Goal: Task Accomplishment & Management: Use online tool/utility

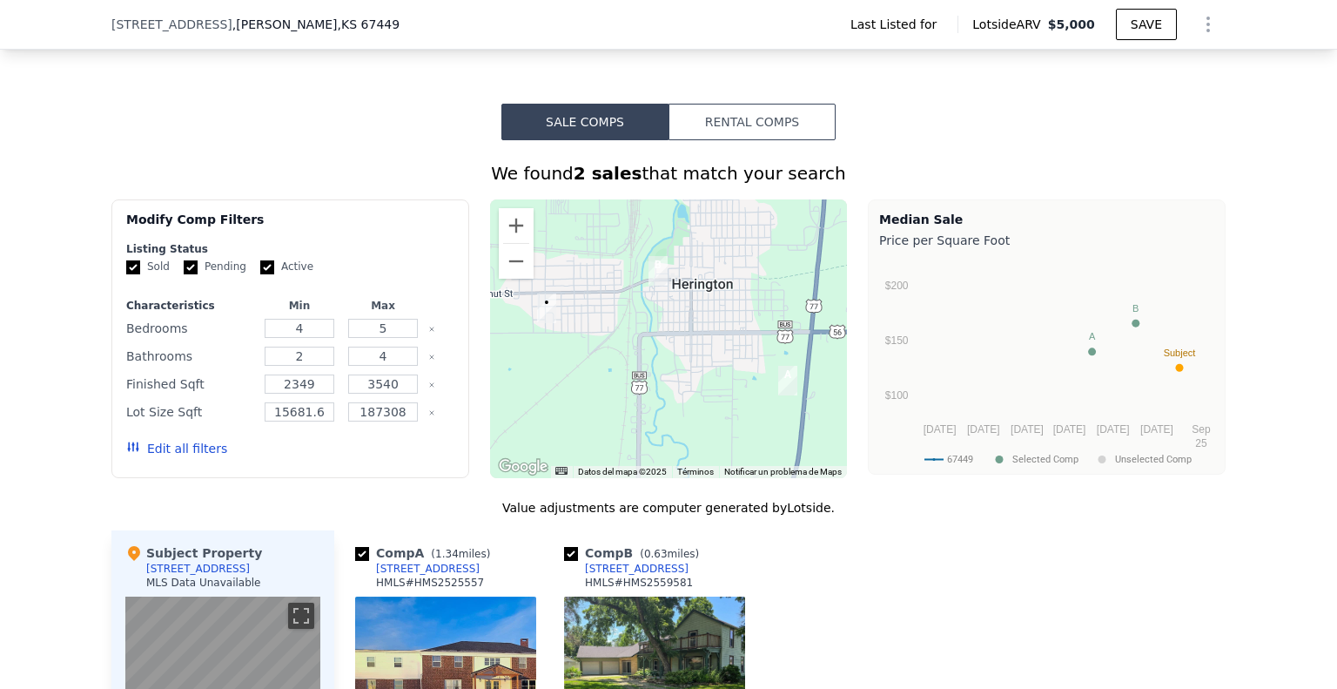
scroll to position [1038, 0]
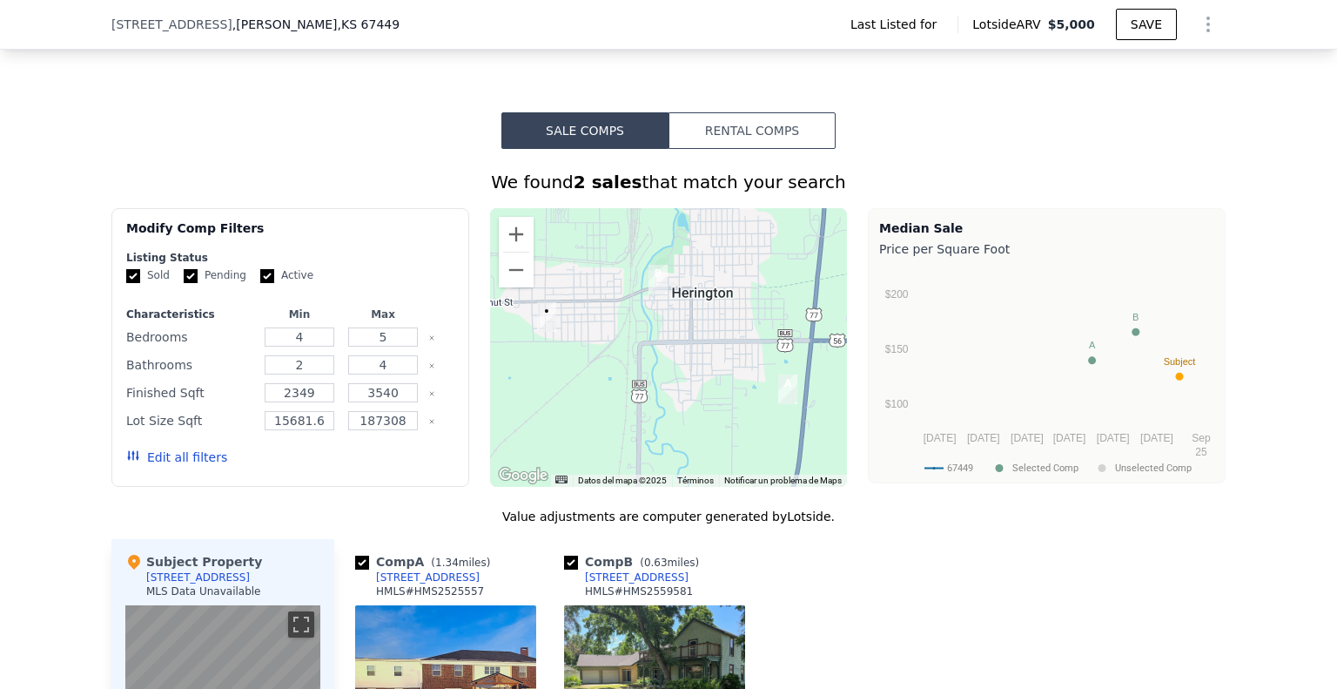
click at [759, 149] on button "Rental Comps" at bounding box center [752, 130] width 167 height 37
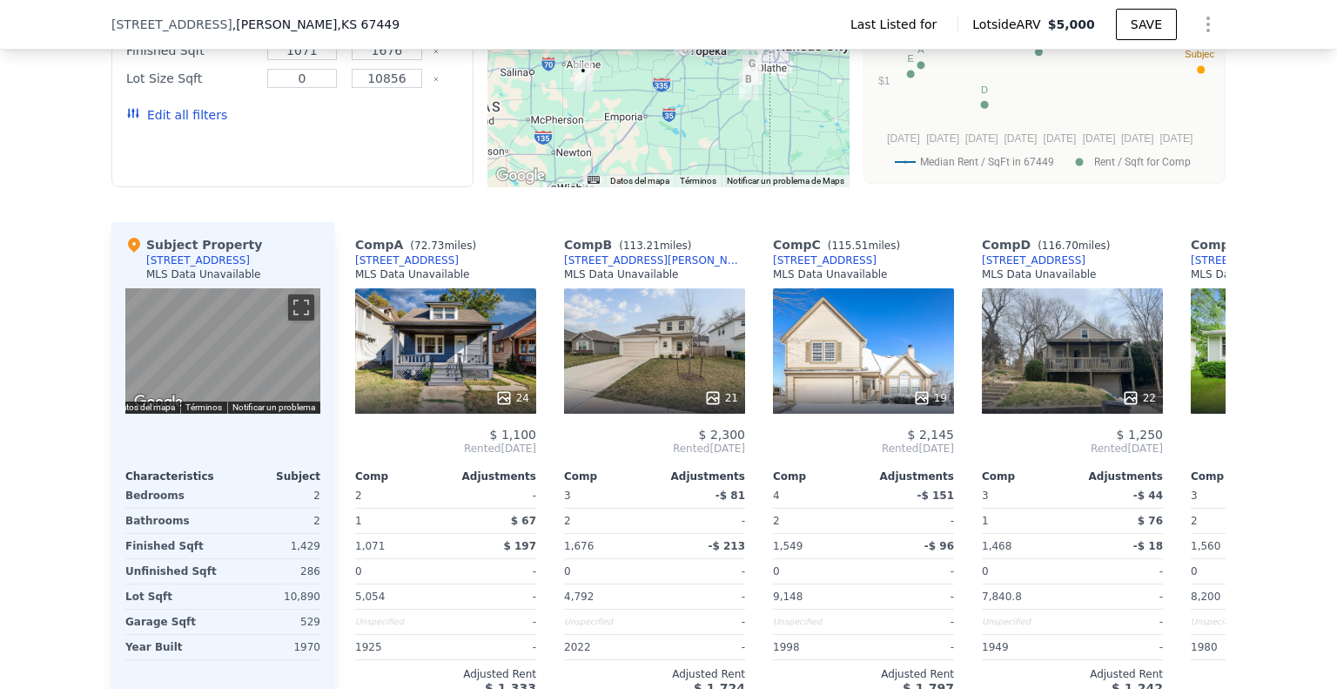
scroll to position [1386, 0]
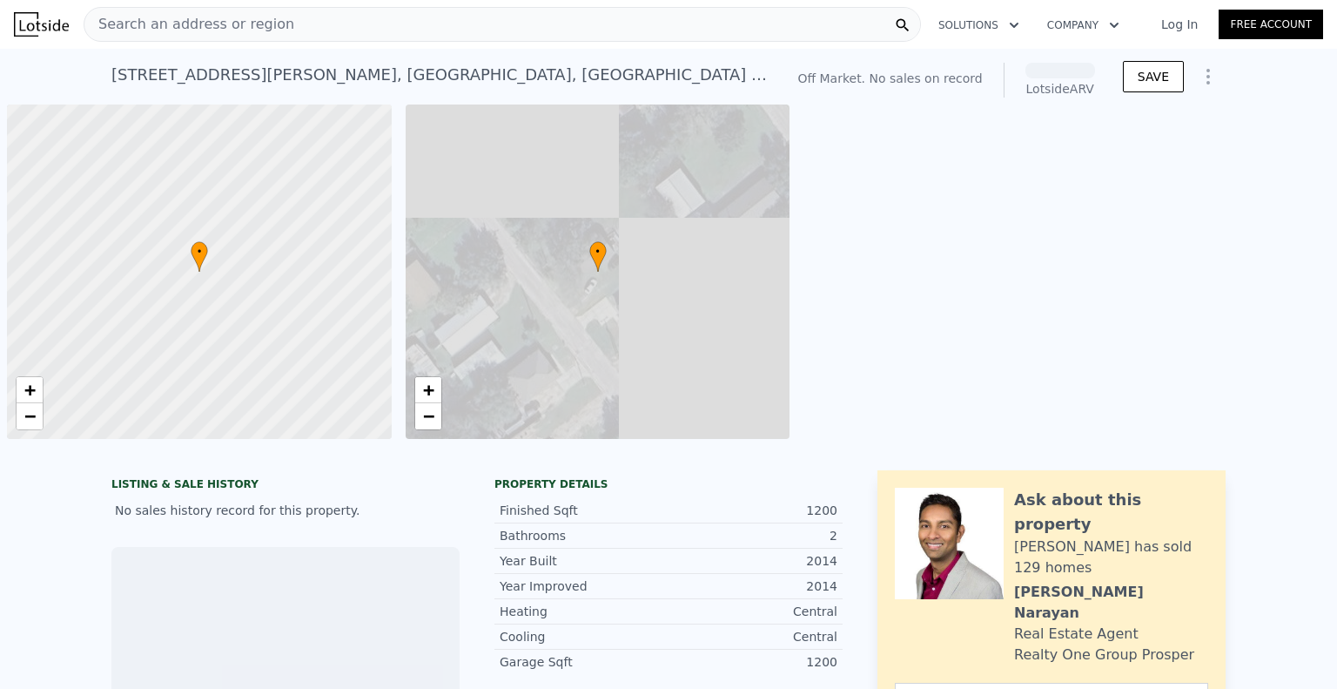
scroll to position [0, 7]
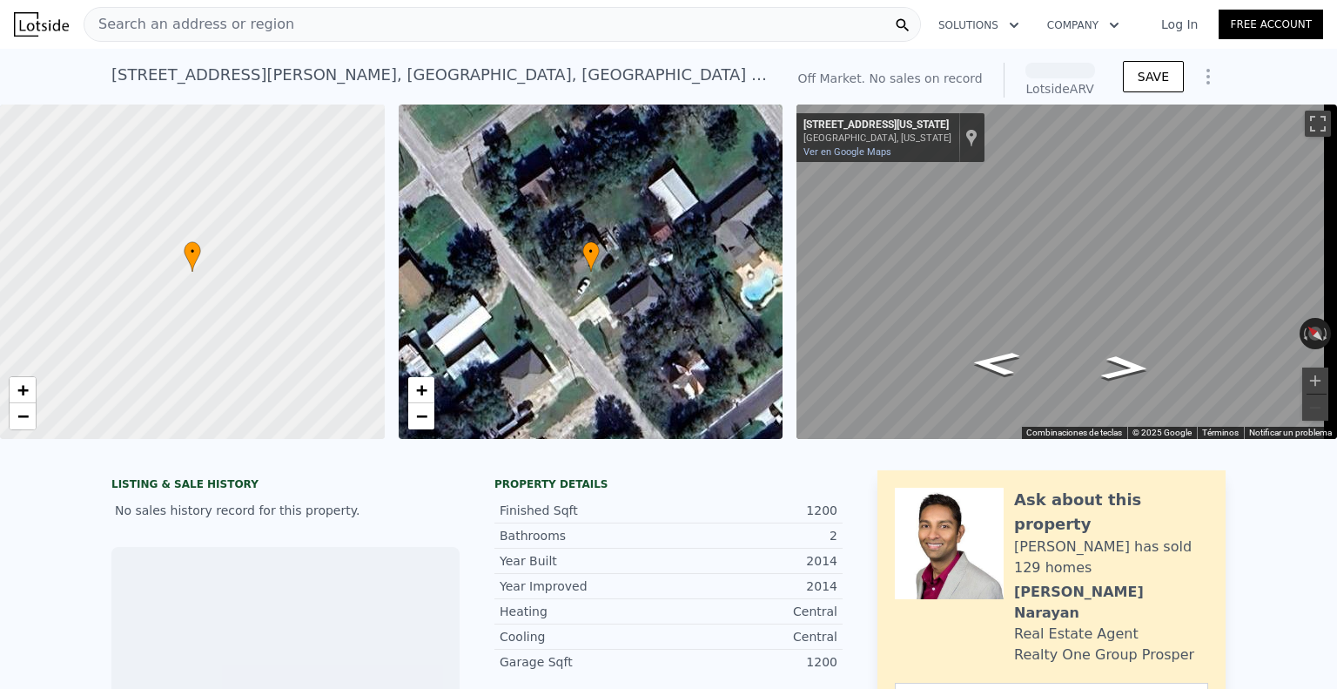
click at [273, 30] on div "Search an address or region" at bounding box center [503, 24] width 838 height 35
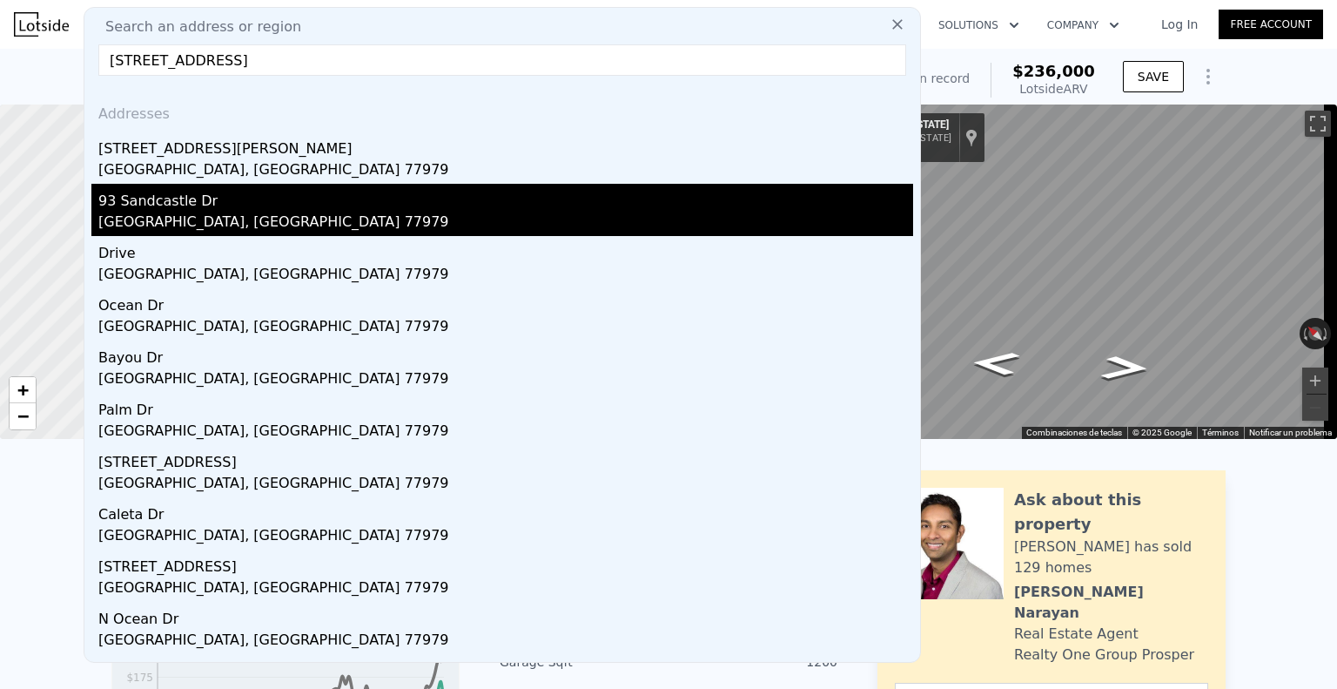
type input "[STREET_ADDRESS]"
click at [187, 221] on div "[GEOGRAPHIC_DATA], [GEOGRAPHIC_DATA] 77979" at bounding box center [505, 224] width 815 height 24
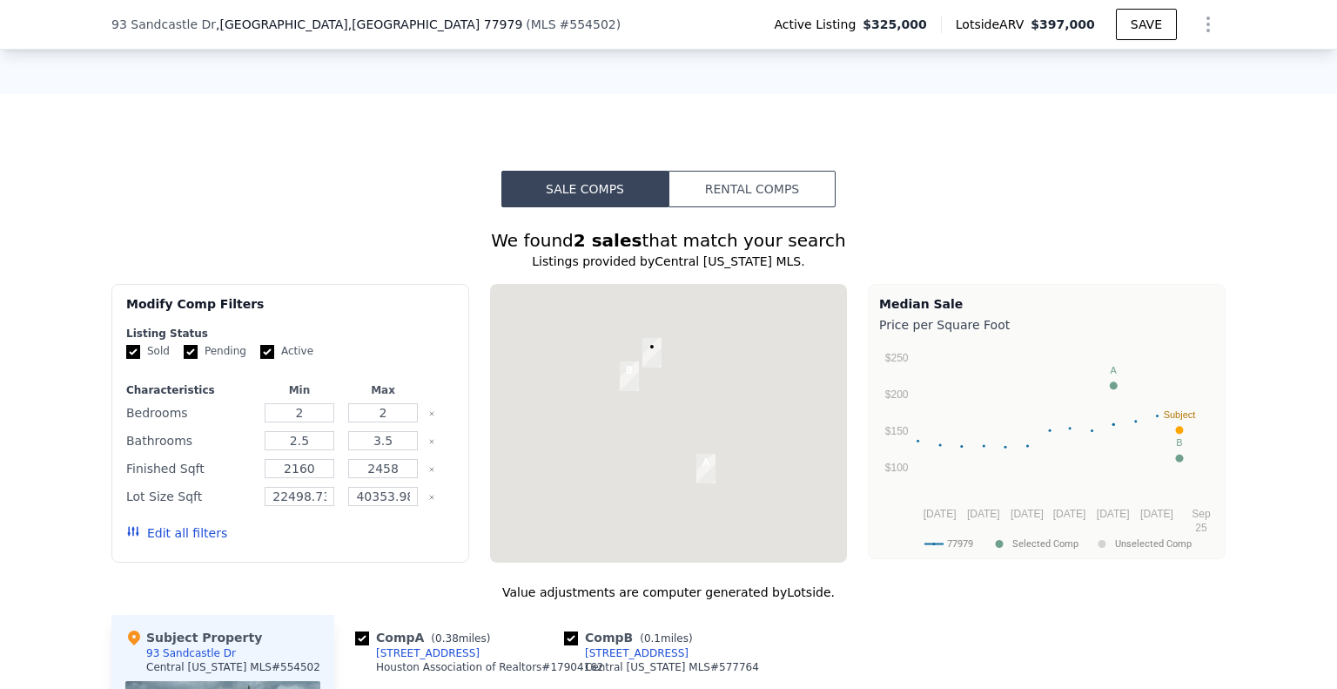
click at [771, 199] on button "Rental Comps" at bounding box center [752, 189] width 167 height 37
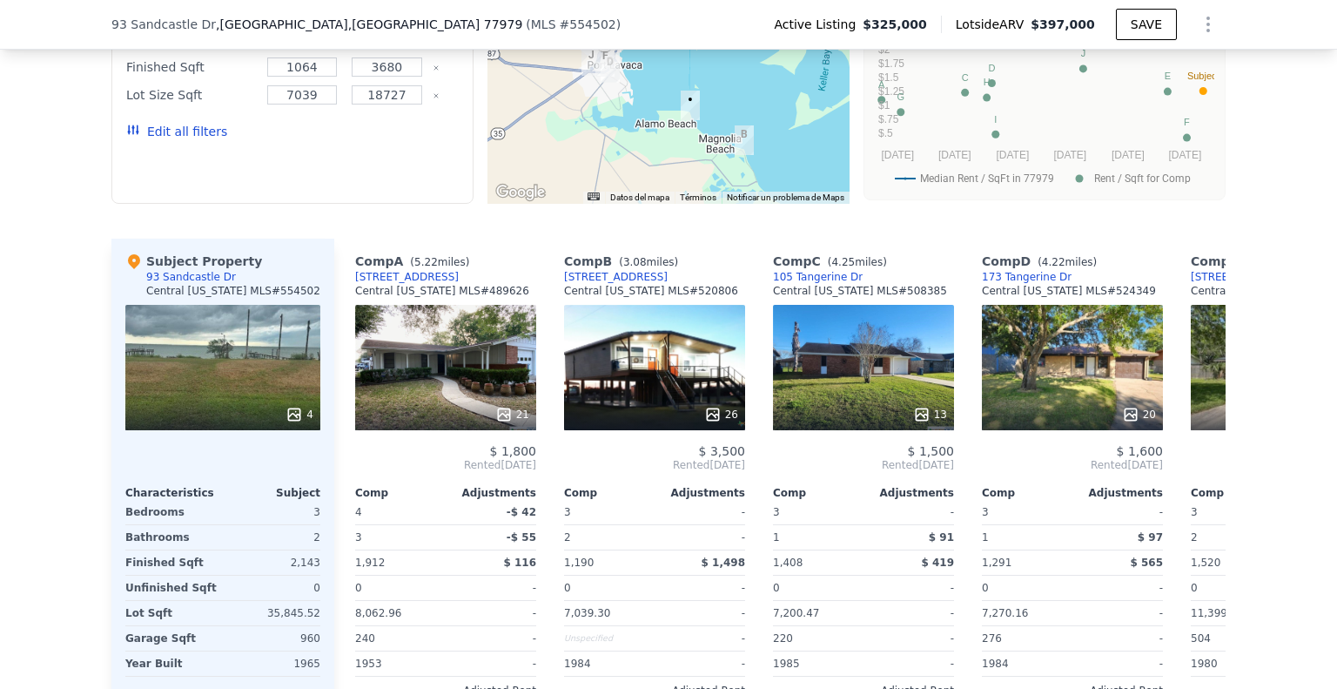
scroll to position [1473, 0]
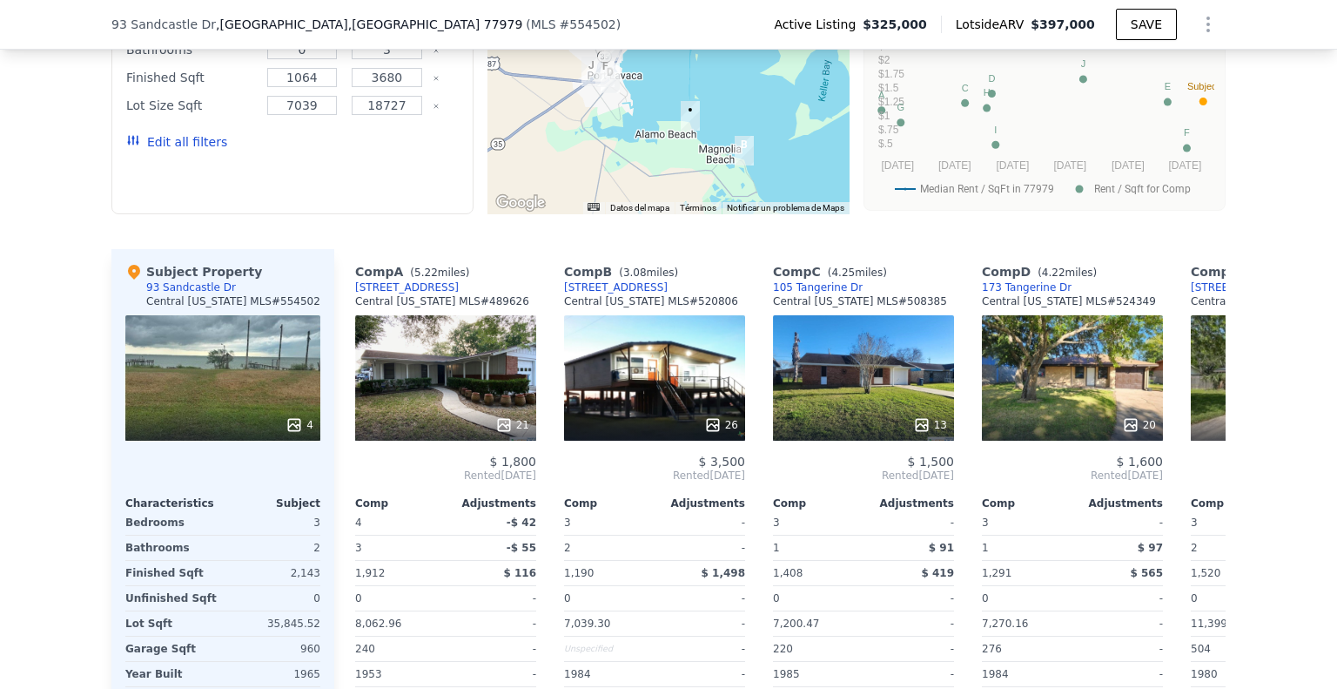
click at [687, 389] on div "26" at bounding box center [654, 377] width 181 height 125
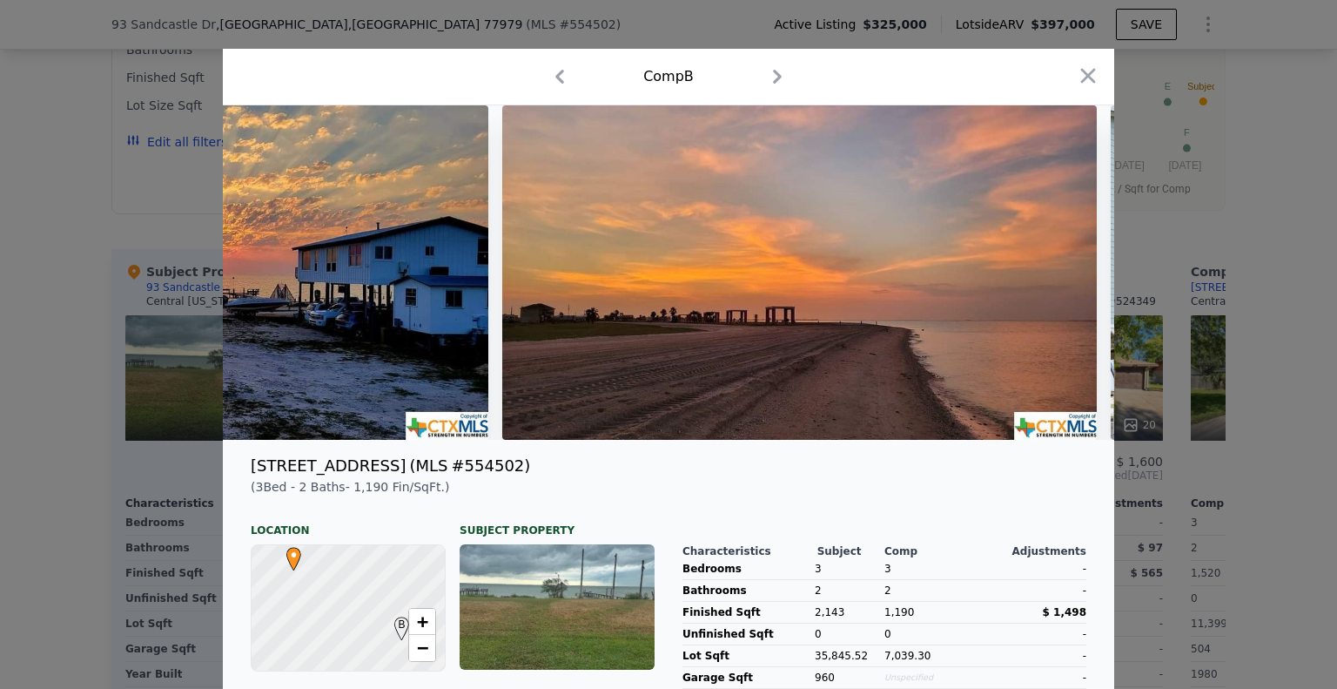
scroll to position [0, 13190]
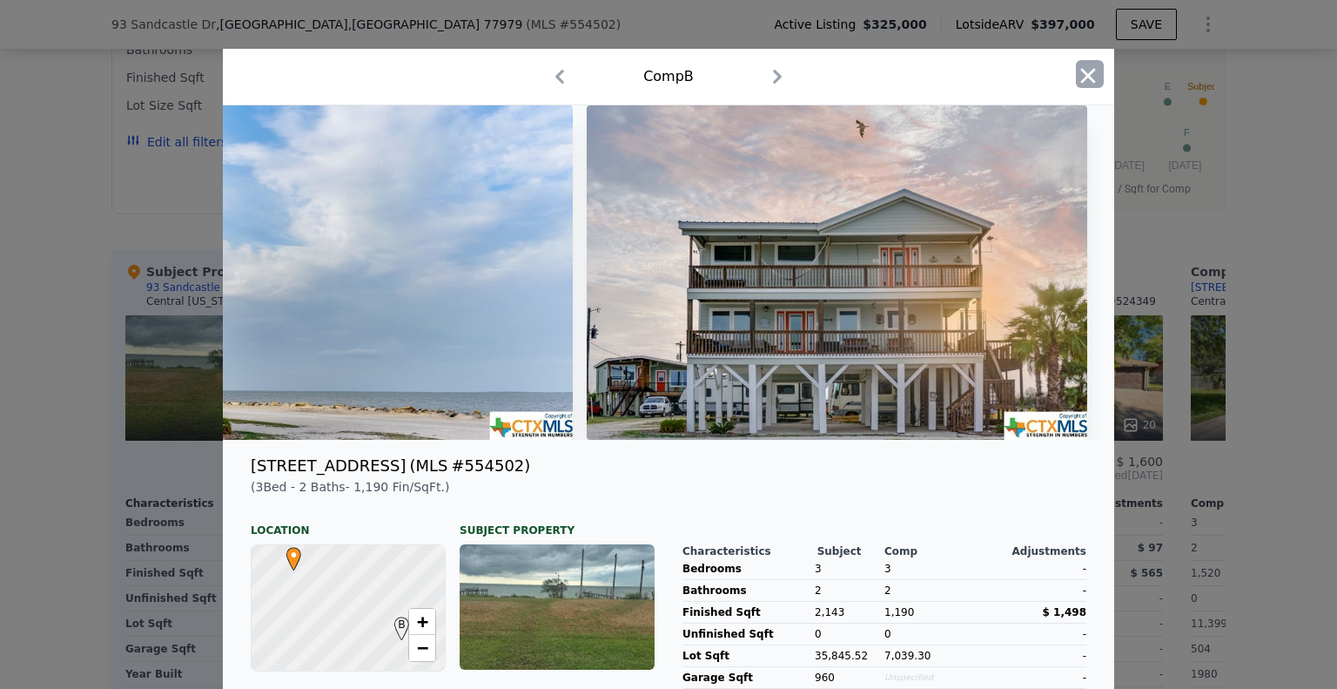
click at [1090, 77] on icon "button" at bounding box center [1088, 76] width 24 height 24
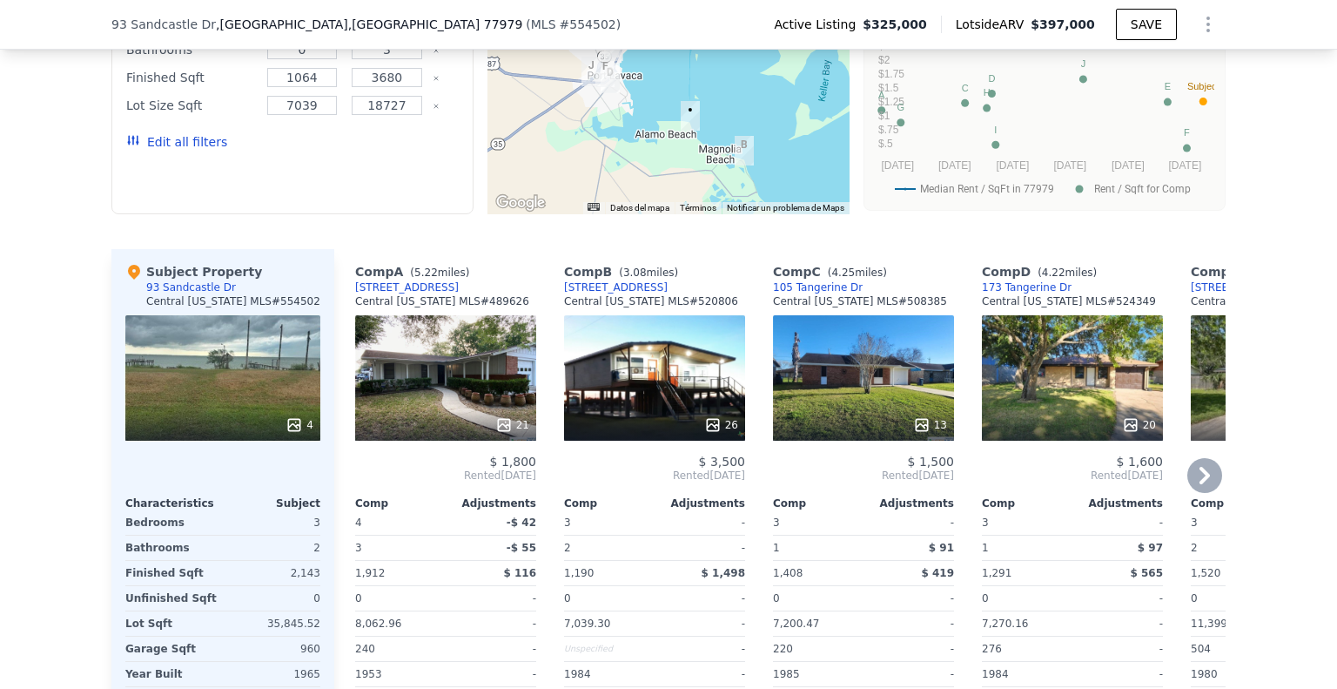
click at [1205, 476] on icon at bounding box center [1205, 475] width 35 height 35
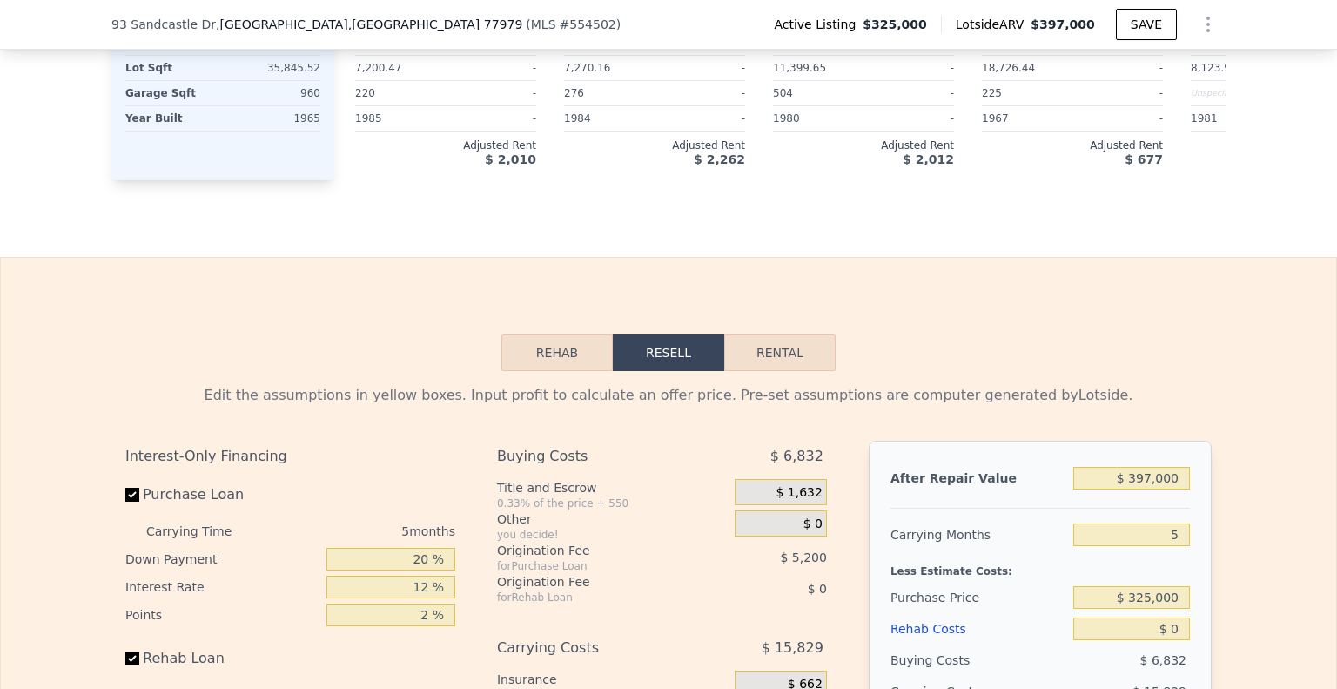
scroll to position [2083, 0]
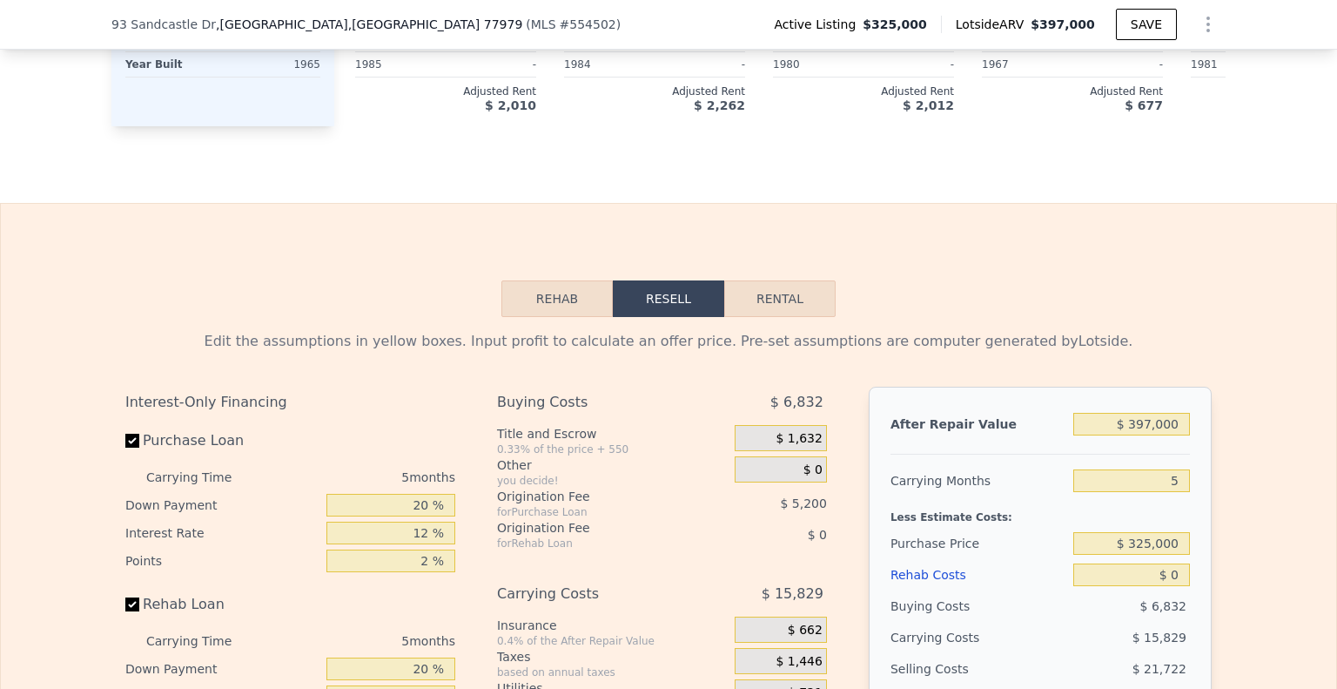
click at [743, 338] on div "Edit the assumptions in yellow boxes. Input profit to calculate an offer price.…" at bounding box center [668, 641] width 1115 height 648
drag, startPoint x: 753, startPoint y: 328, endPoint x: 770, endPoint y: 320, distance: 18.7
click at [753, 317] on button "Rental" at bounding box center [779, 298] width 111 height 37
select select "30"
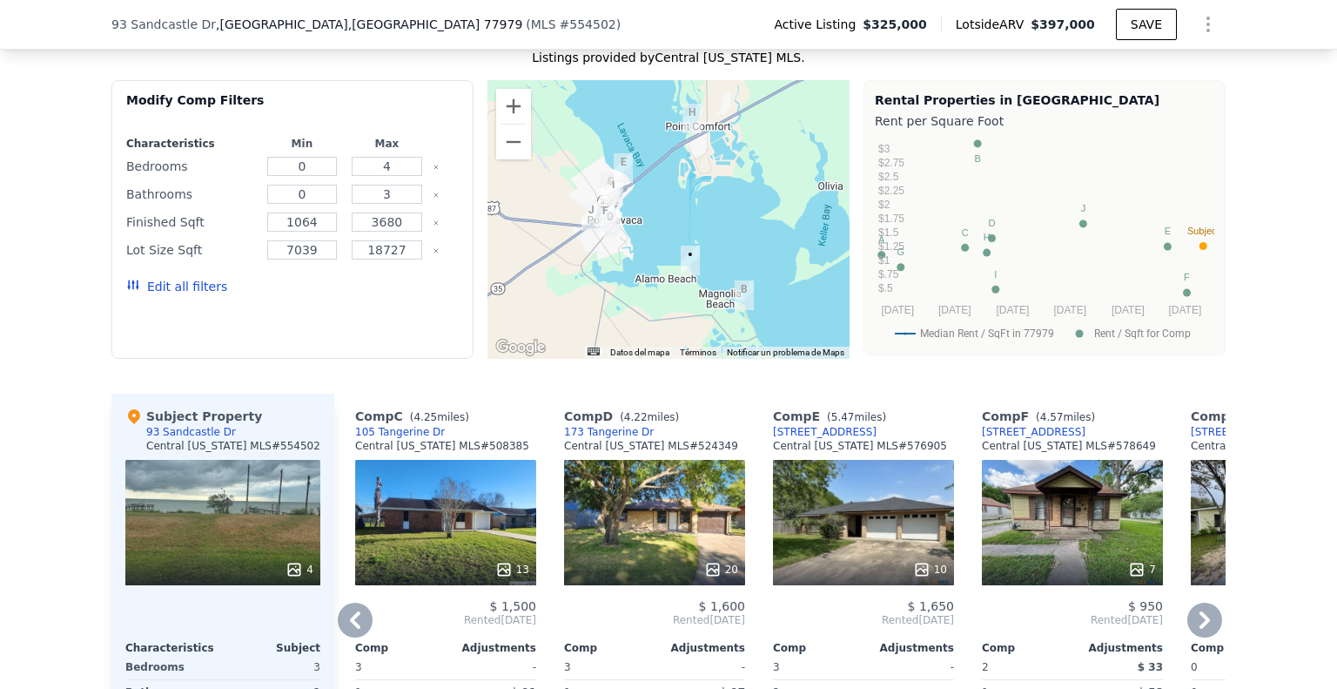
scroll to position [1386, 0]
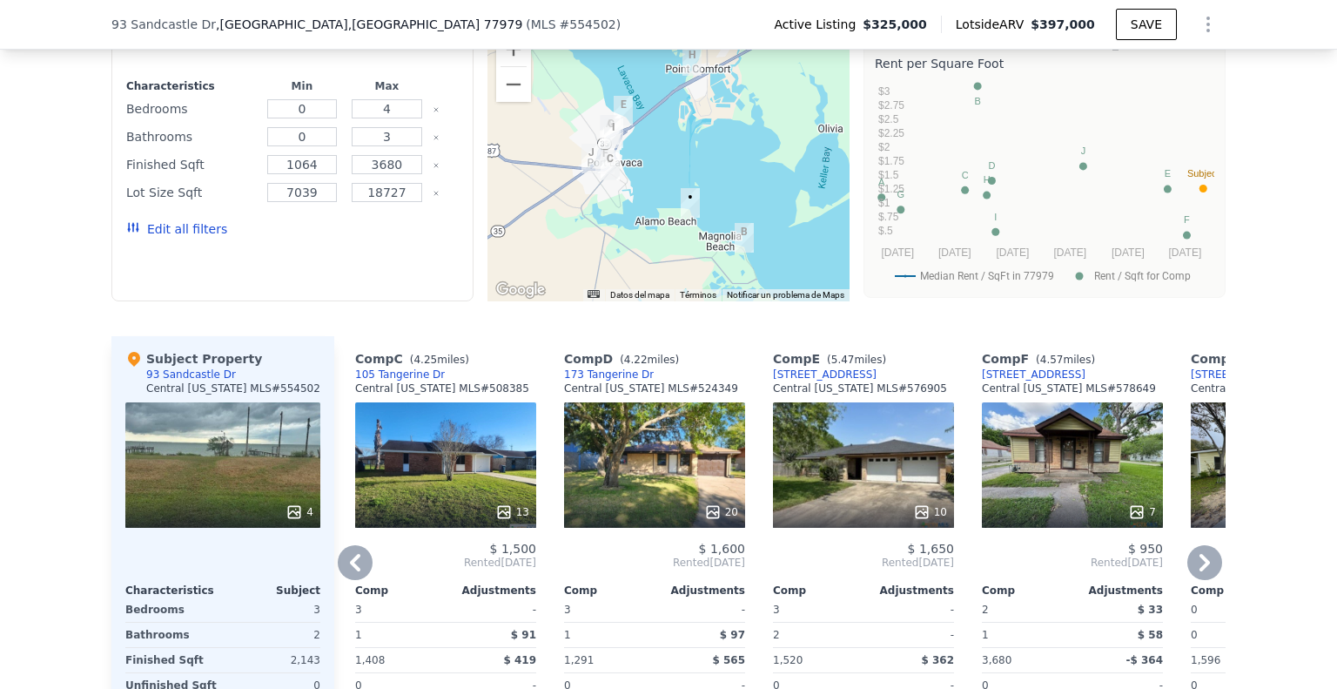
click at [350, 571] on icon at bounding box center [355, 562] width 10 height 17
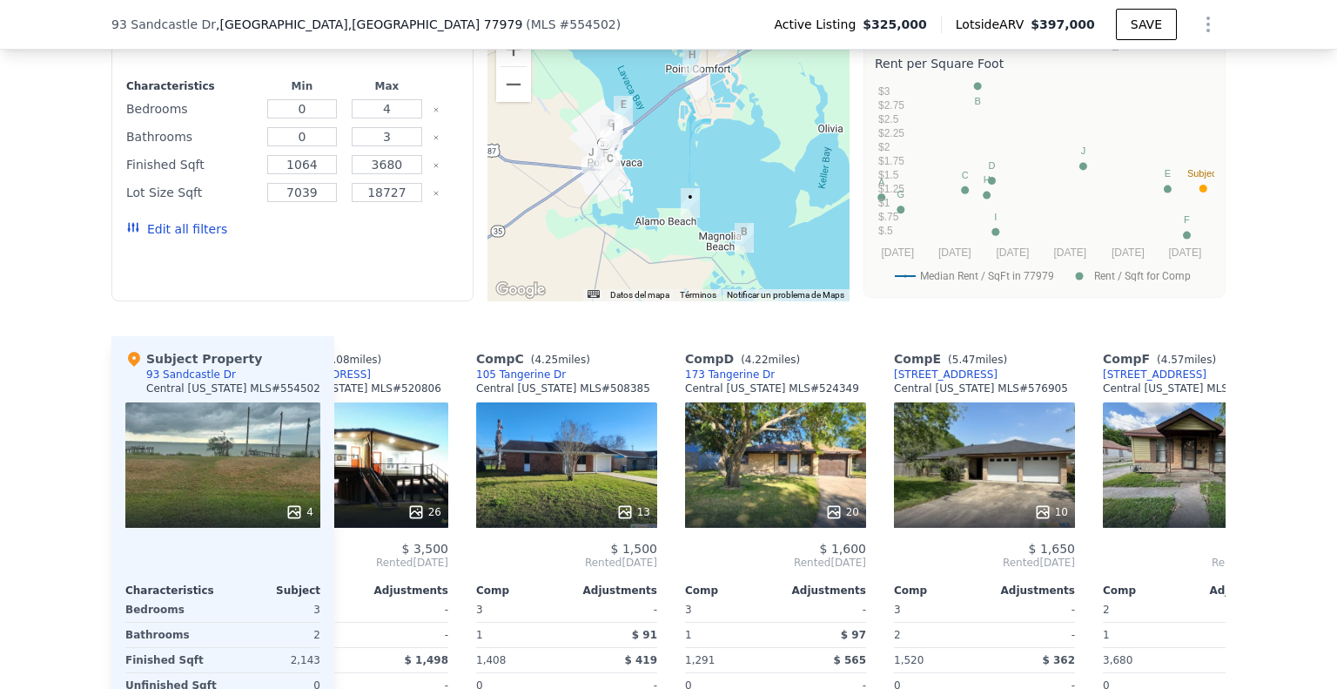
click at [349, 569] on span "Rented [DATE]" at bounding box center [357, 563] width 181 height 14
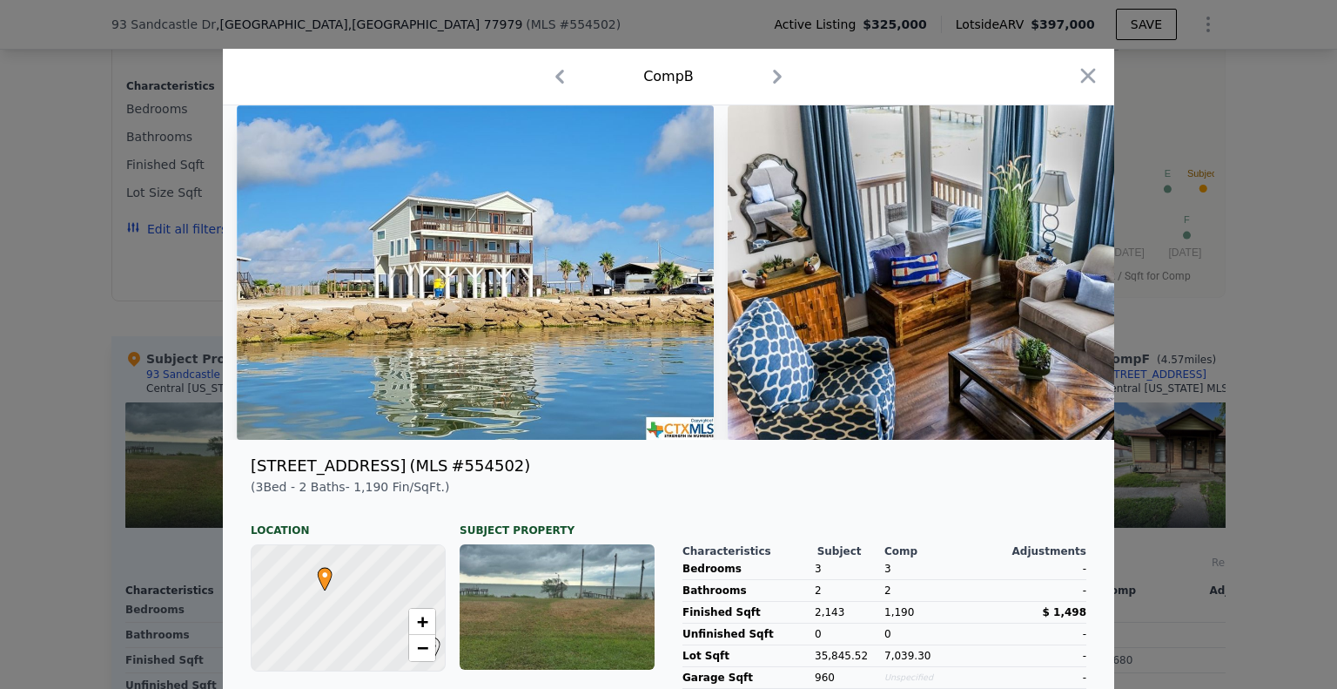
scroll to position [0, 0]
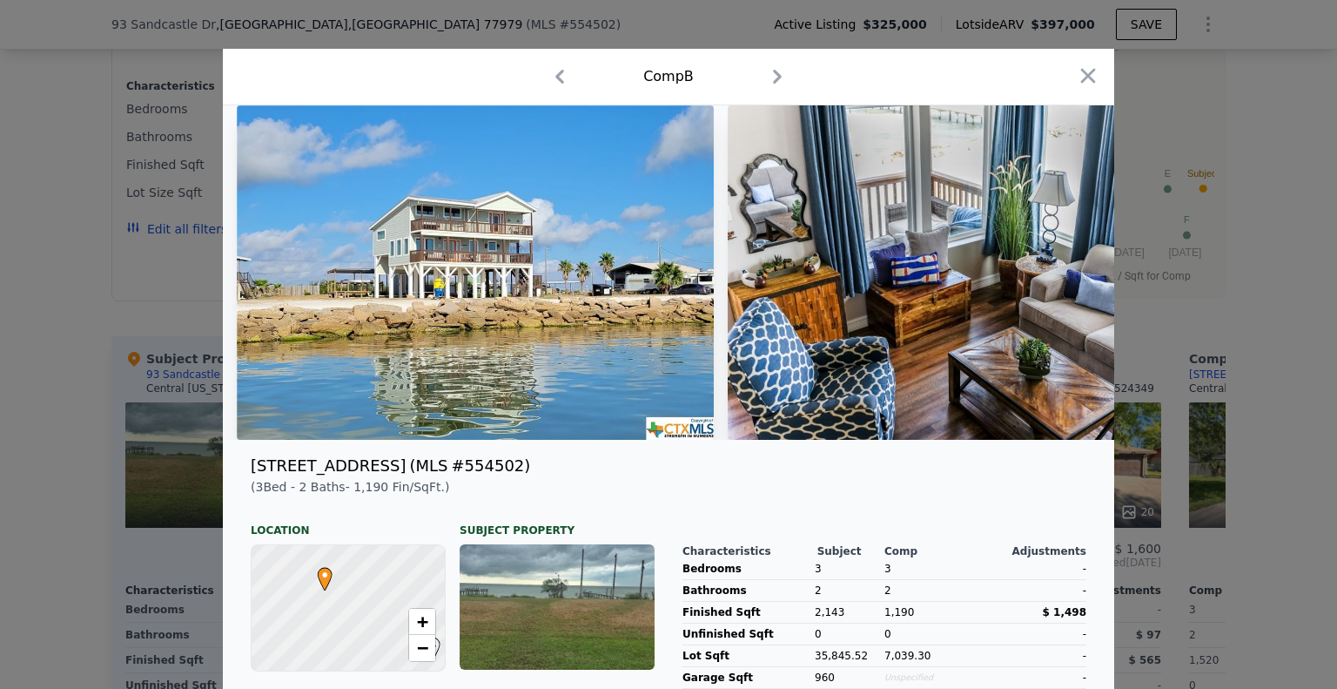
click at [349, 572] on div at bounding box center [348, 608] width 232 height 151
click at [1083, 85] on icon "button" at bounding box center [1088, 76] width 24 height 24
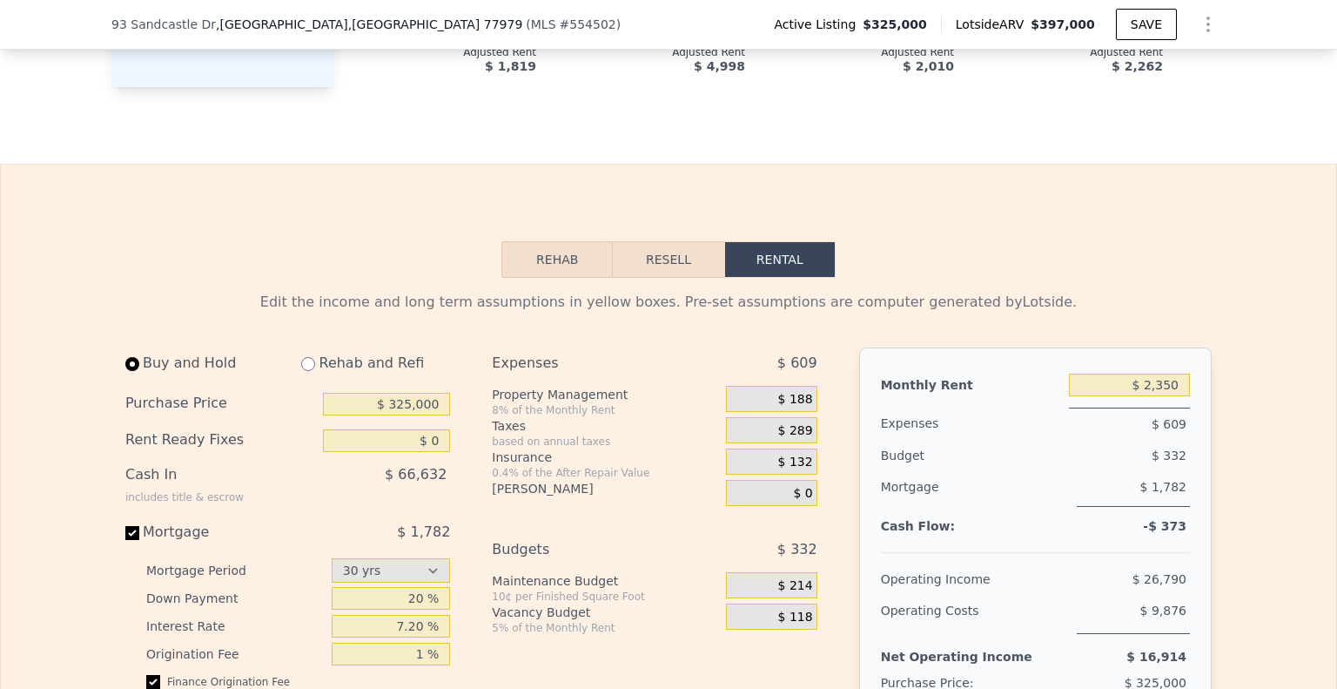
scroll to position [2170, 0]
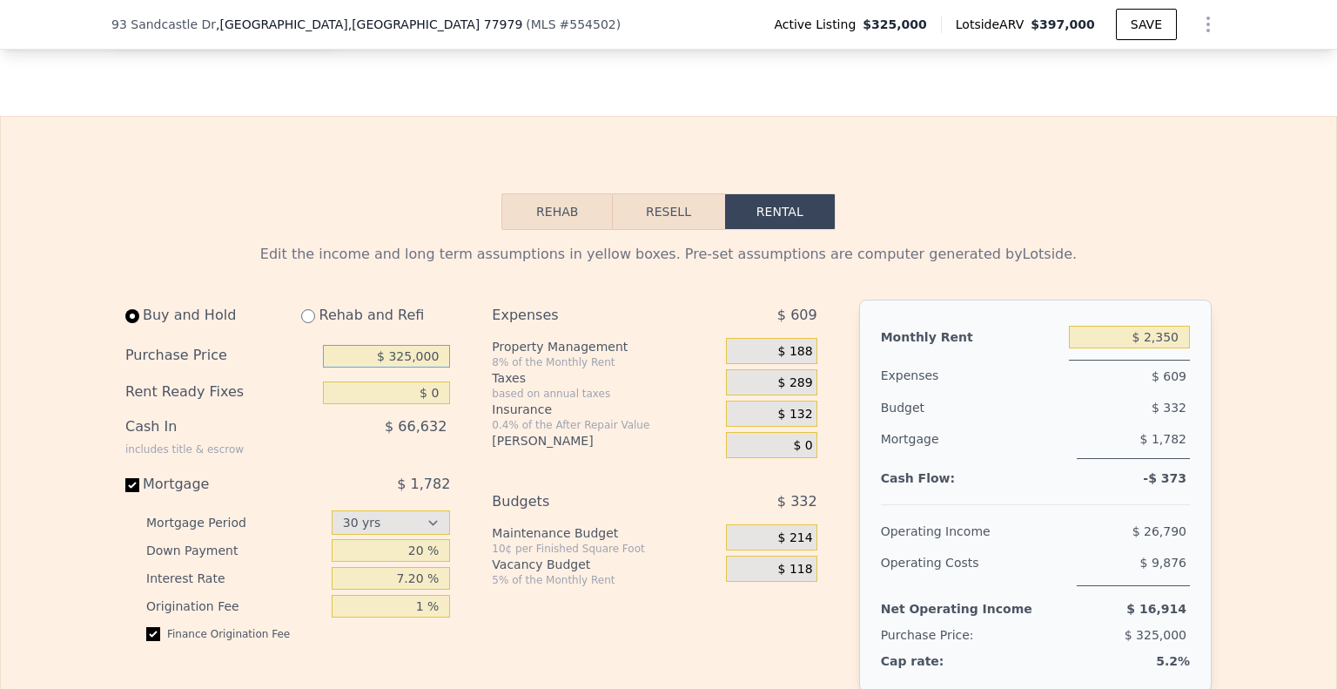
click at [425, 367] on input "$ 325,000" at bounding box center [386, 356] width 127 height 23
type input "$ 250,000"
click at [1173, 348] on input "$ 2,350" at bounding box center [1129, 337] width 121 height 23
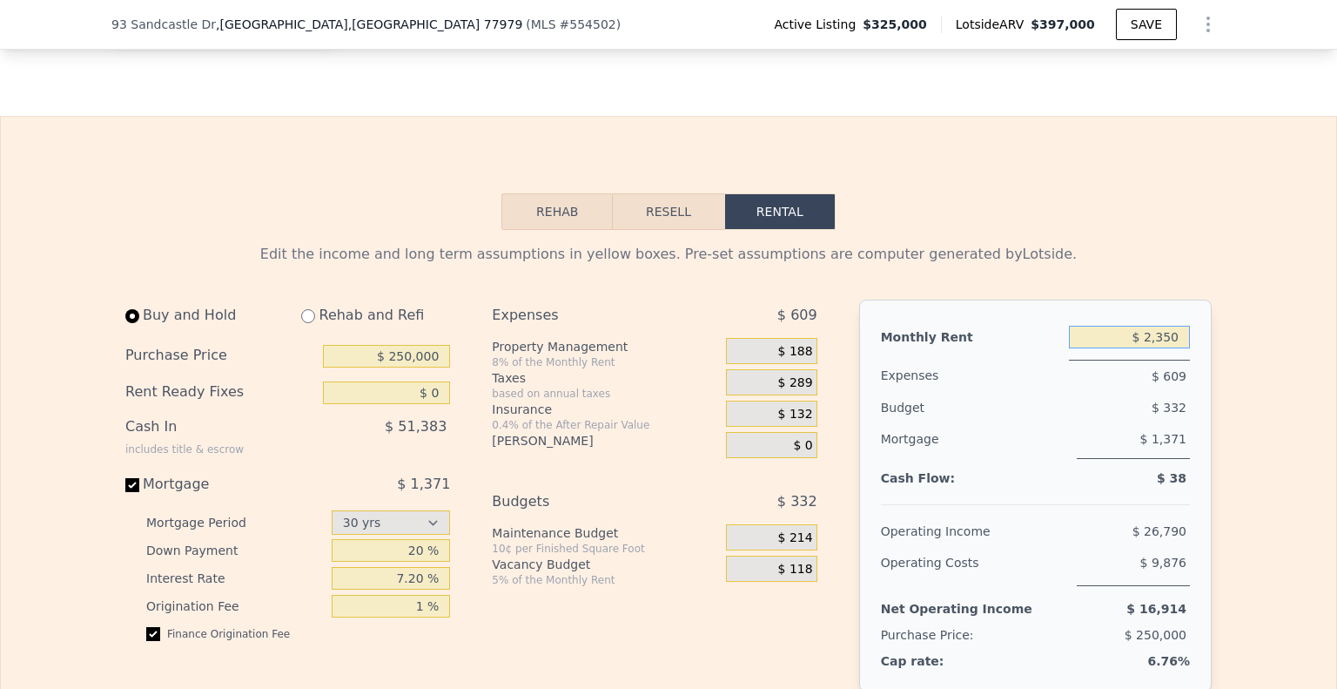
click at [1173, 348] on input "$ 2,350" at bounding box center [1129, 337] width 121 height 23
type input "$ 2,000"
click at [422, 367] on input "$ 250,000" at bounding box center [386, 356] width 127 height 23
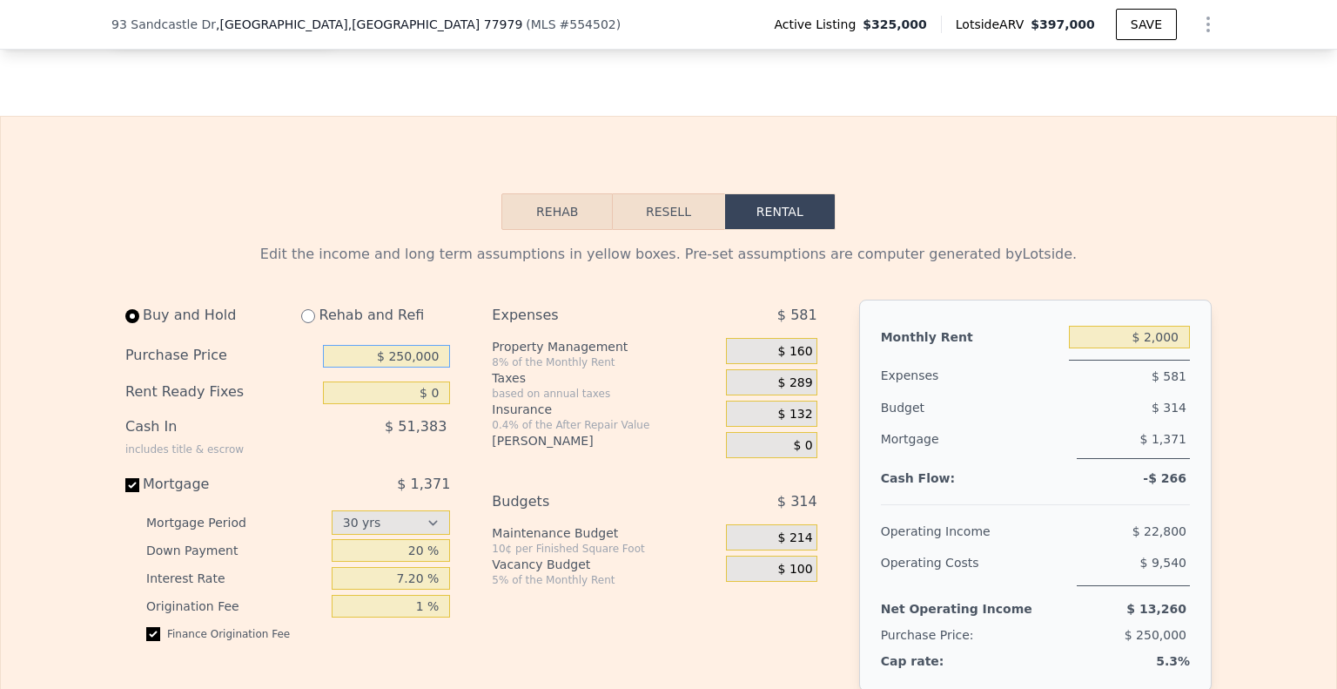
click at [422, 367] on input "$ 250,000" at bounding box center [386, 356] width 127 height 23
click at [421, 367] on input "$ 220,000" at bounding box center [386, 356] width 127 height 23
type input "$ 210,000"
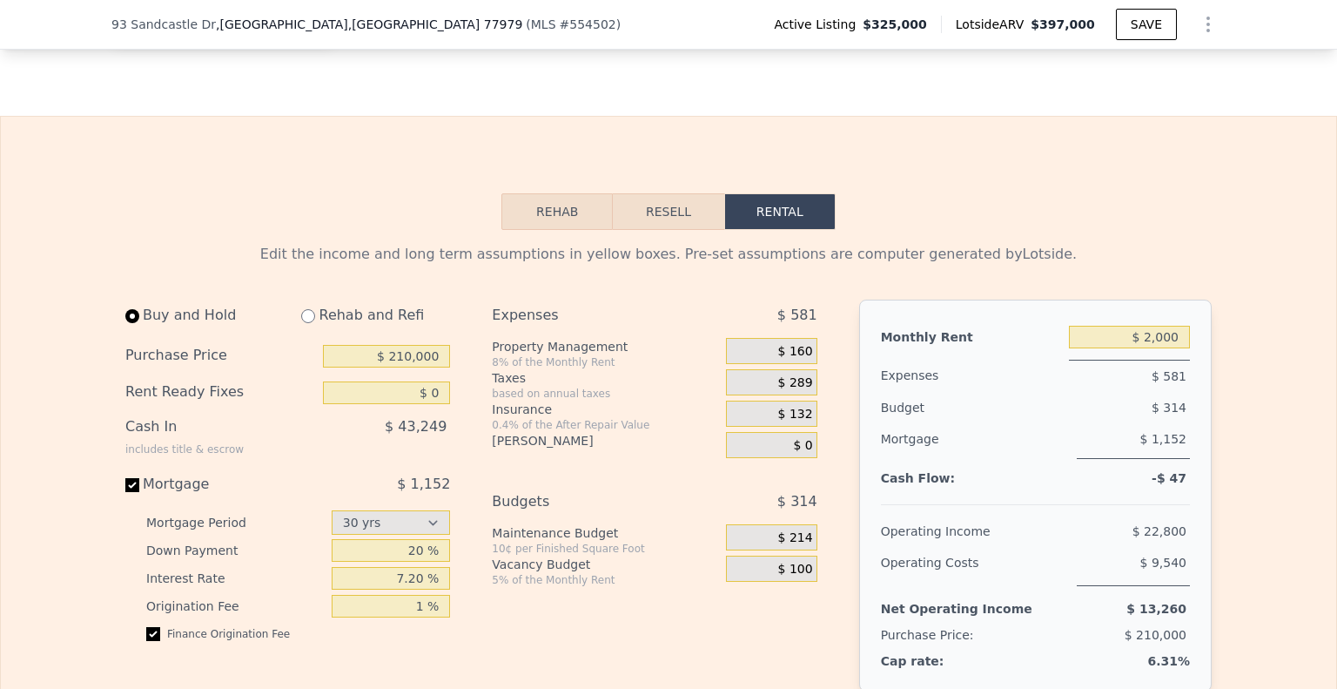
click at [798, 360] on span "$ 160" at bounding box center [795, 352] width 35 height 16
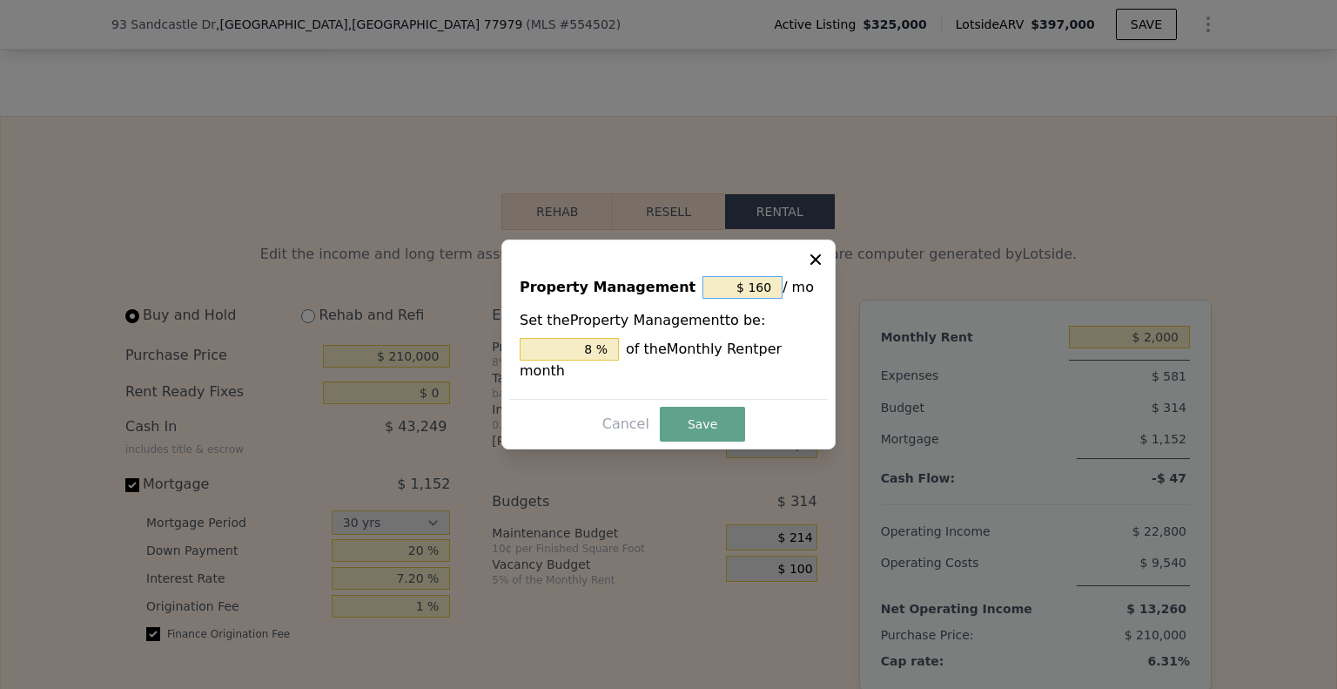
click at [767, 299] on input "$ 160" at bounding box center [743, 287] width 80 height 23
type input "$ 0"
type input "0 %"
type input "$ 0"
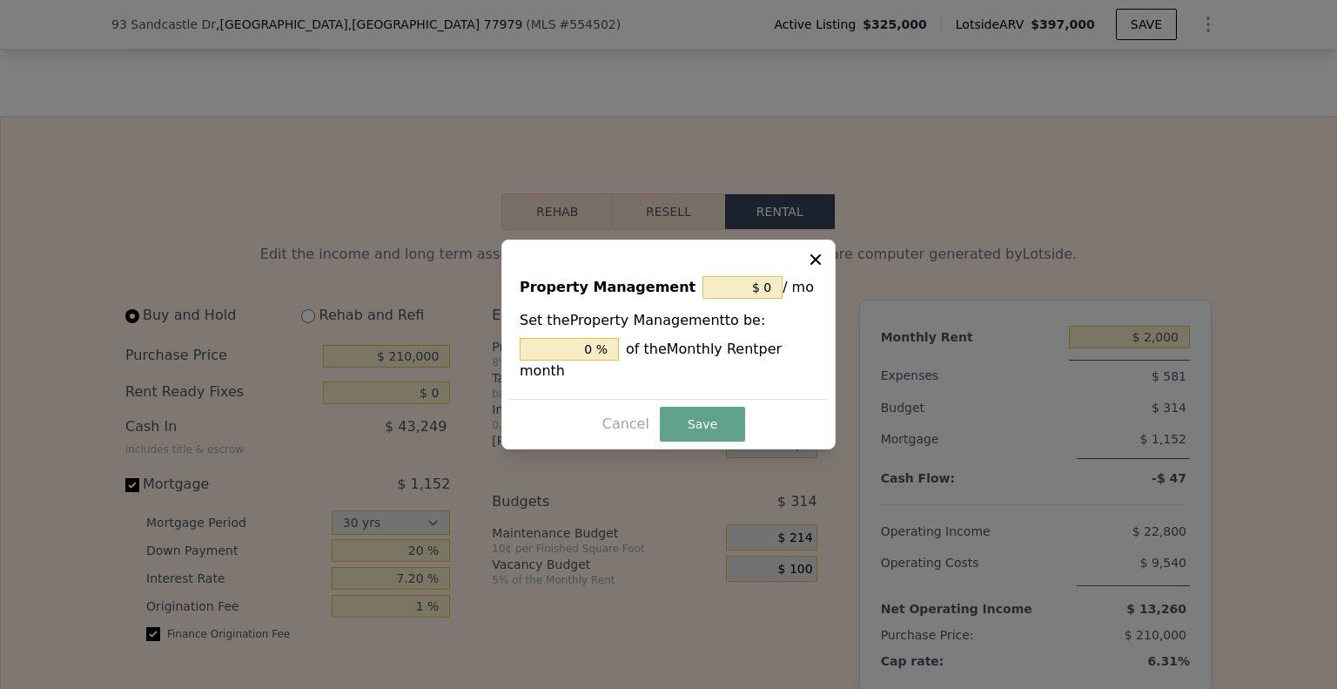
click at [693, 431] on div "Property Management $ 0 / mo Set the Property Management to be: 0 % of the Mont…" at bounding box center [669, 344] width 334 height 210
click at [693, 419] on button "Save" at bounding box center [702, 424] width 85 height 35
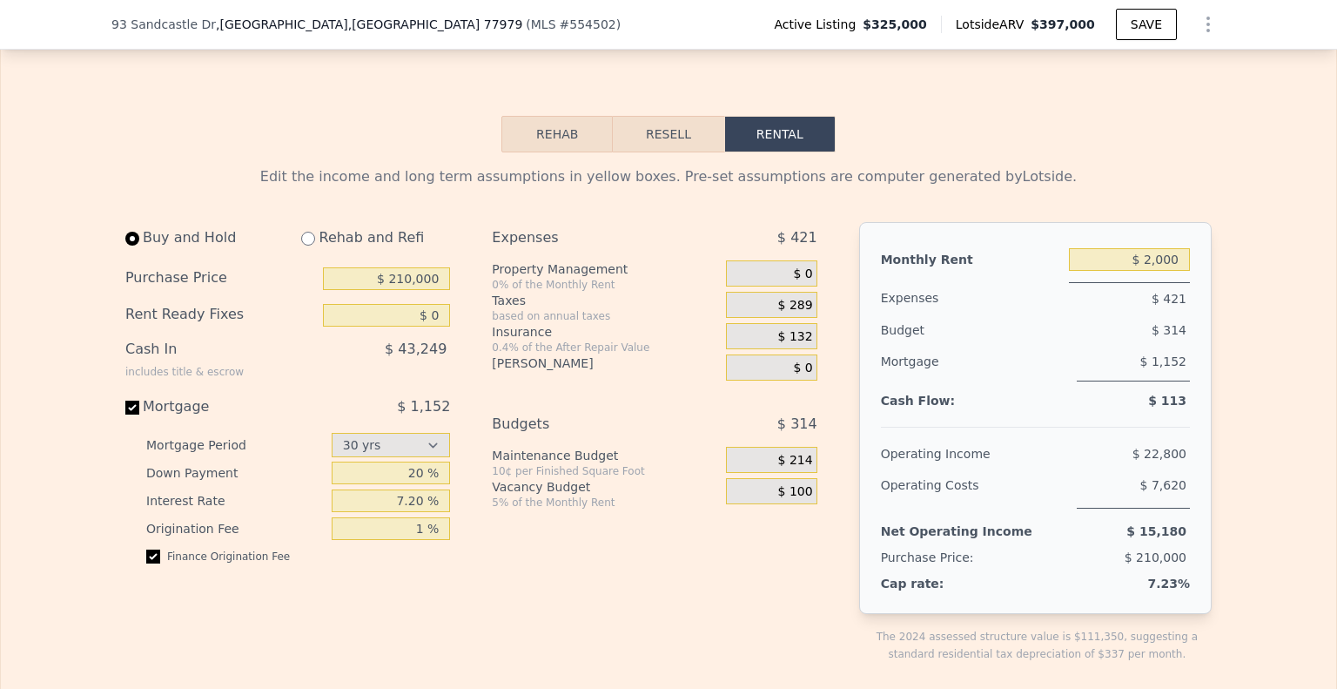
scroll to position [2257, 0]
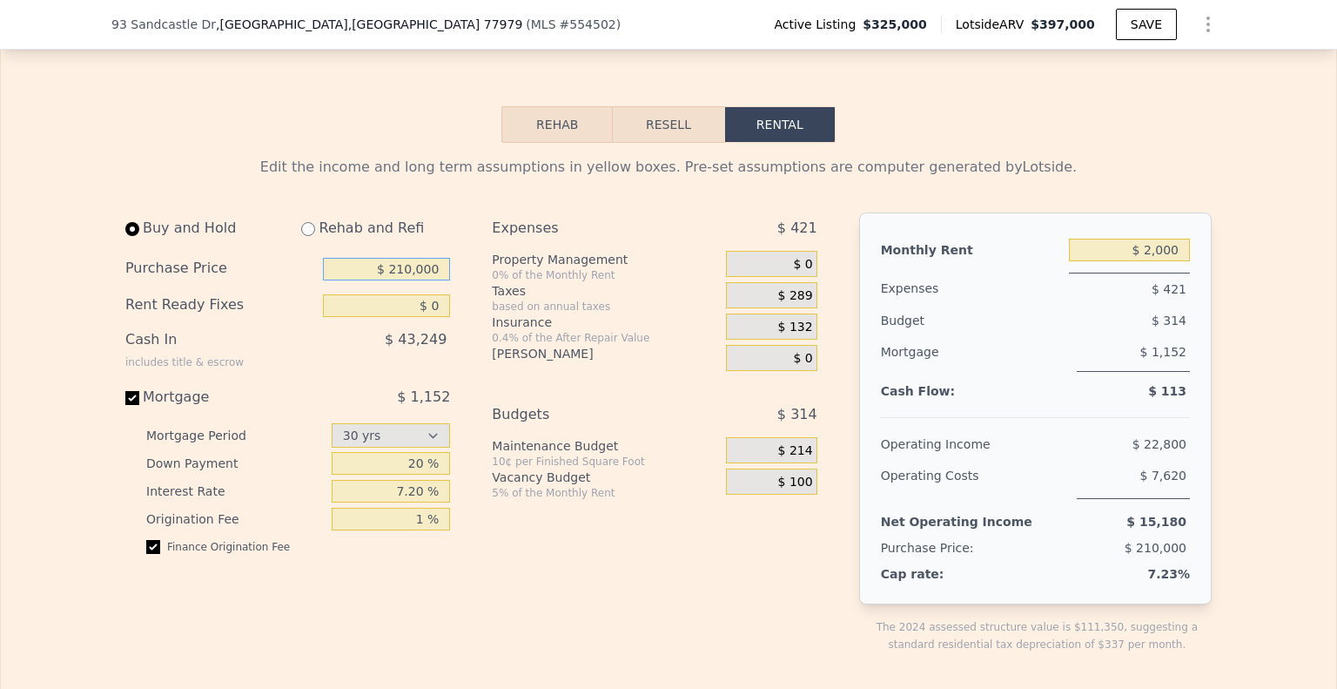
click at [394, 280] on input "$ 210,000" at bounding box center [386, 269] width 127 height 23
click at [401, 280] on input "$ 210,000" at bounding box center [386, 269] width 127 height 23
type input "$ 200,000"
